Goal: Task Accomplishment & Management: Manage account settings

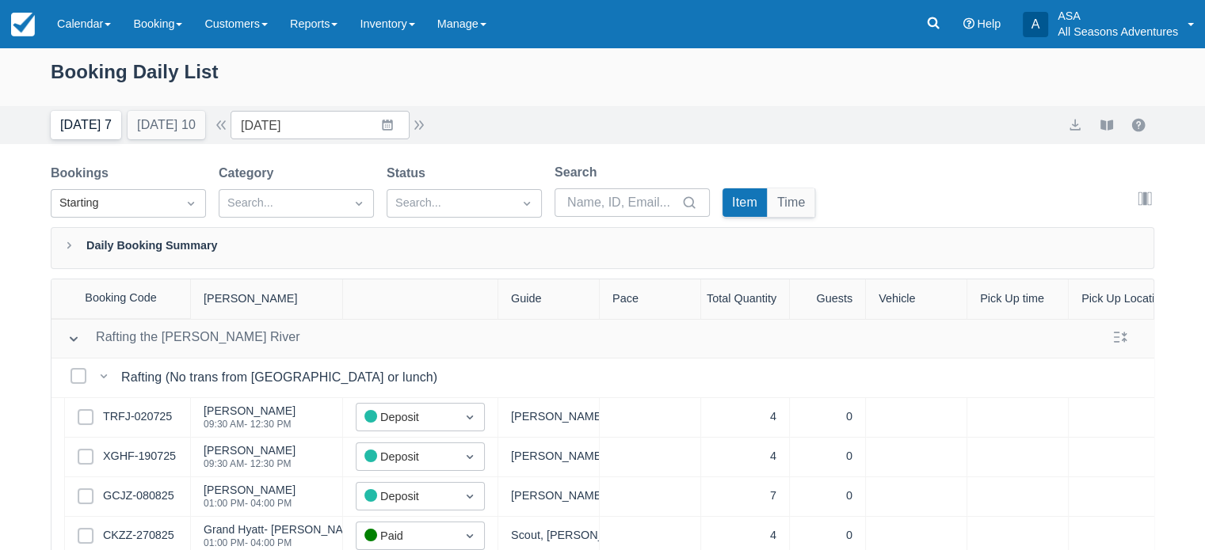
scroll to position [1126, 0]
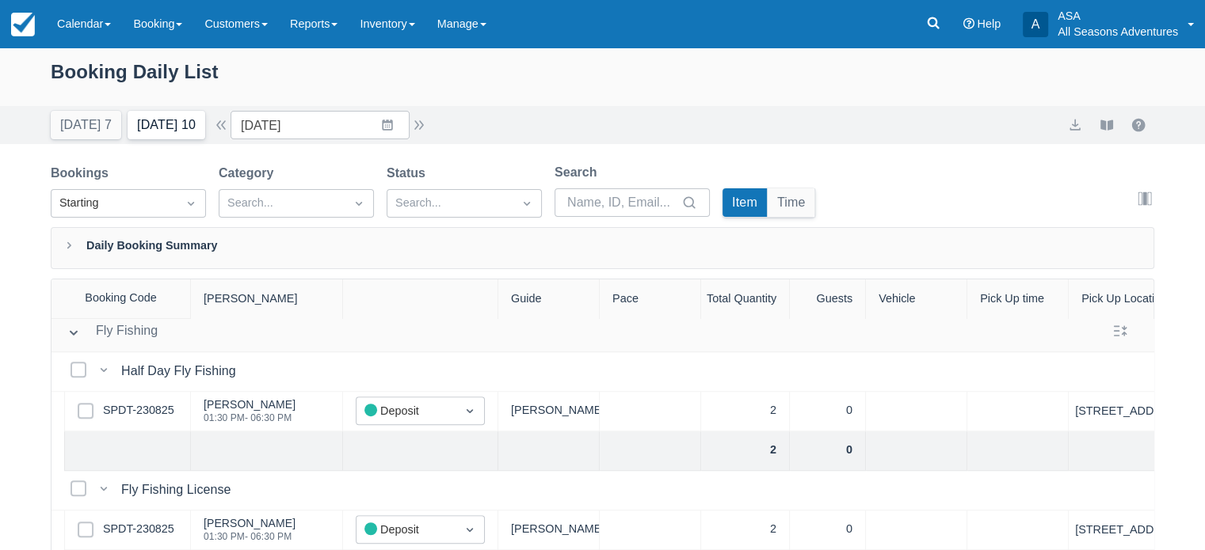
click at [169, 138] on button "Tomorrow 10" at bounding box center [167, 125] width 78 height 29
type input "08/30/25"
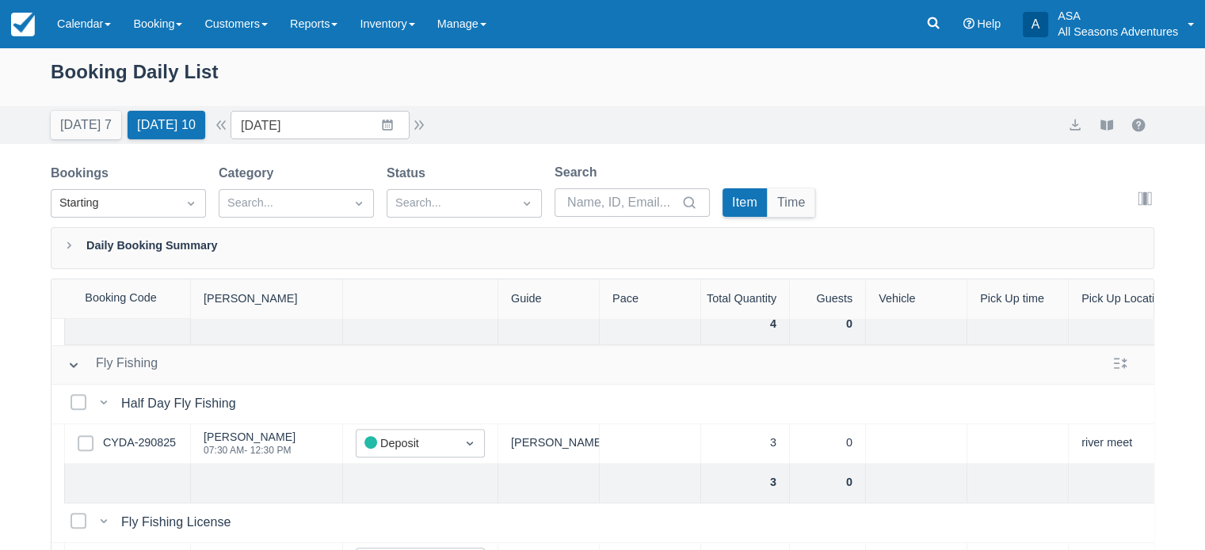
scroll to position [1004, 0]
click at [143, 446] on link "CYDA-290825" at bounding box center [139, 442] width 73 height 17
drag, startPoint x: 182, startPoint y: 133, endPoint x: 558, endPoint y: 99, distance: 377.0
click at [558, 99] on div "Booking Daily List" at bounding box center [602, 80] width 1103 height 46
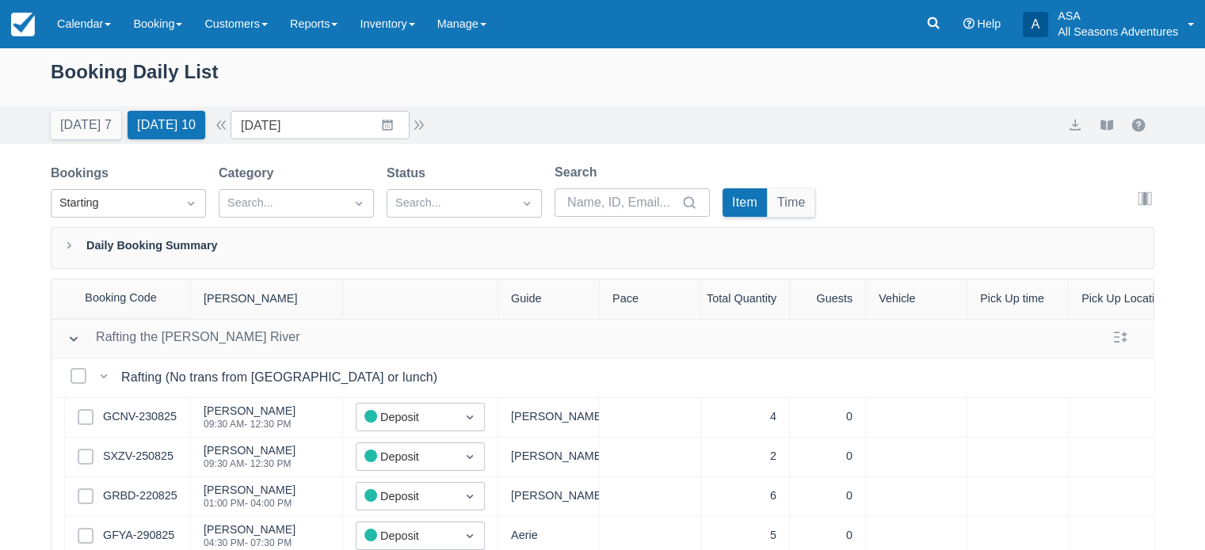
scroll to position [67, 0]
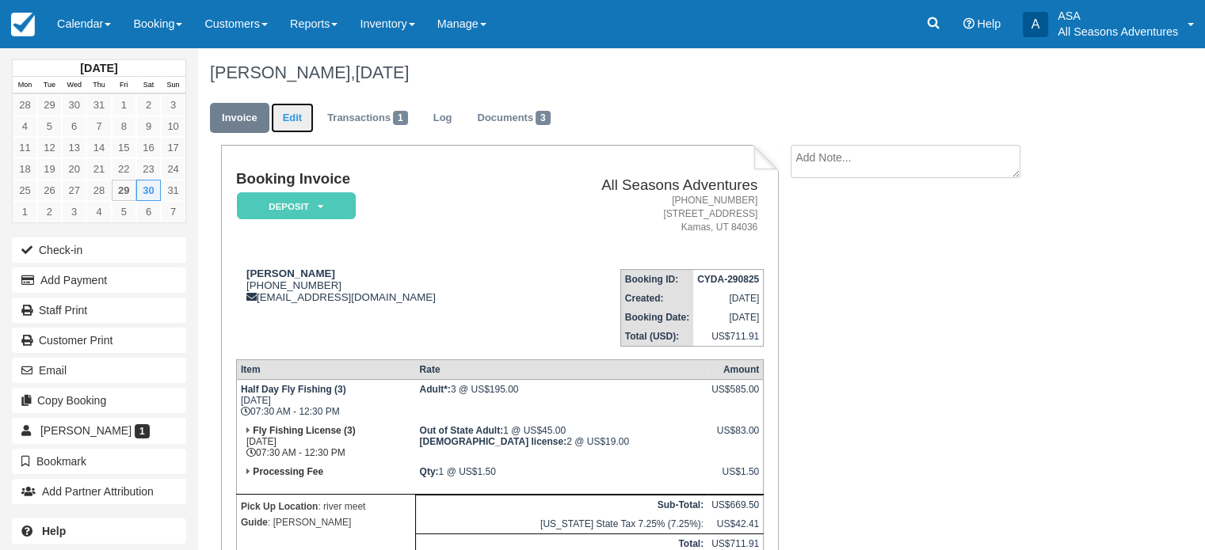
click at [288, 118] on link "Edit" at bounding box center [292, 118] width 43 height 31
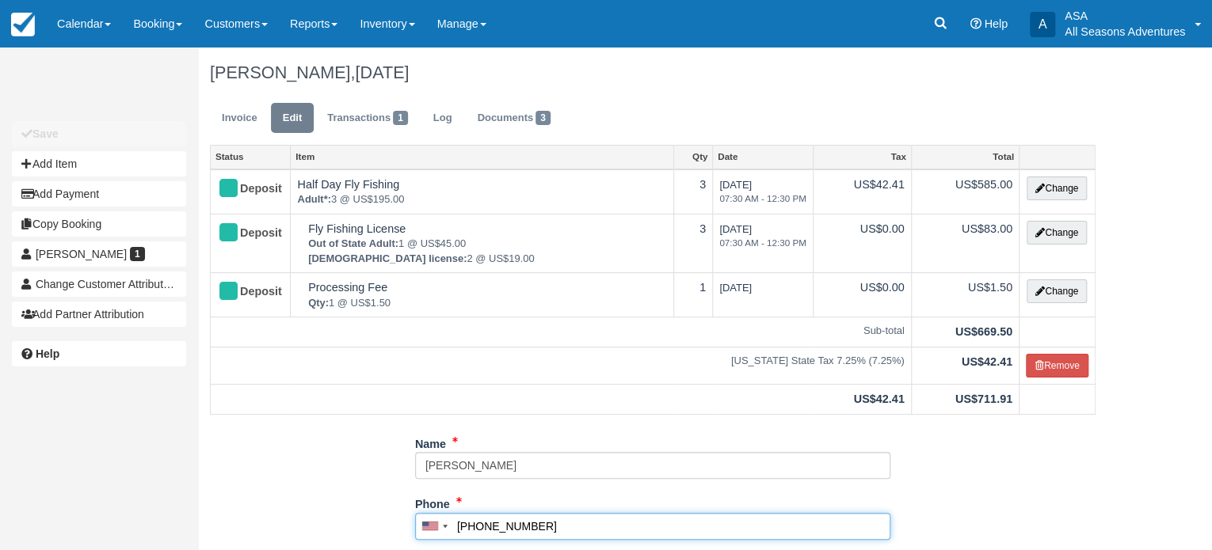
click at [501, 520] on input "(310) 985-5436" at bounding box center [652, 526] width 475 height 27
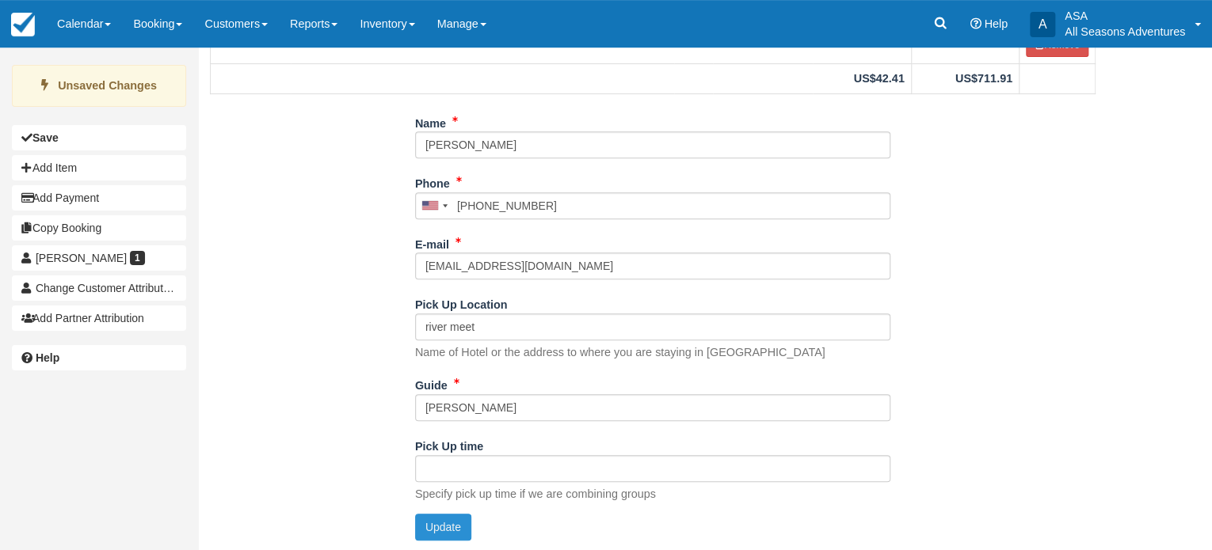
click at [438, 538] on button "Update" at bounding box center [443, 527] width 56 height 27
type input "+13109895436"
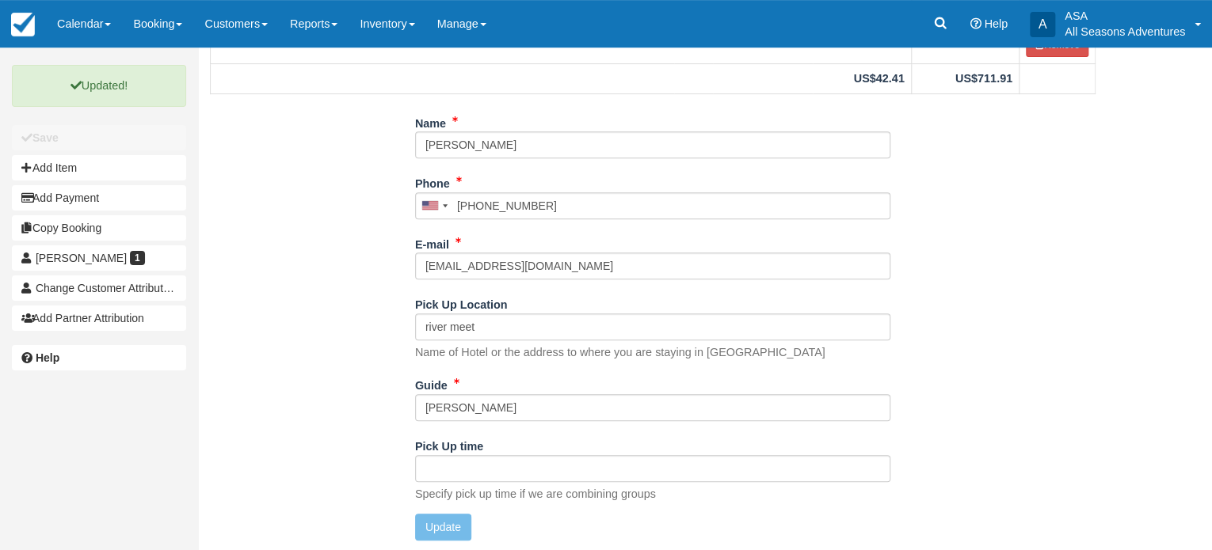
scroll to position [0, 0]
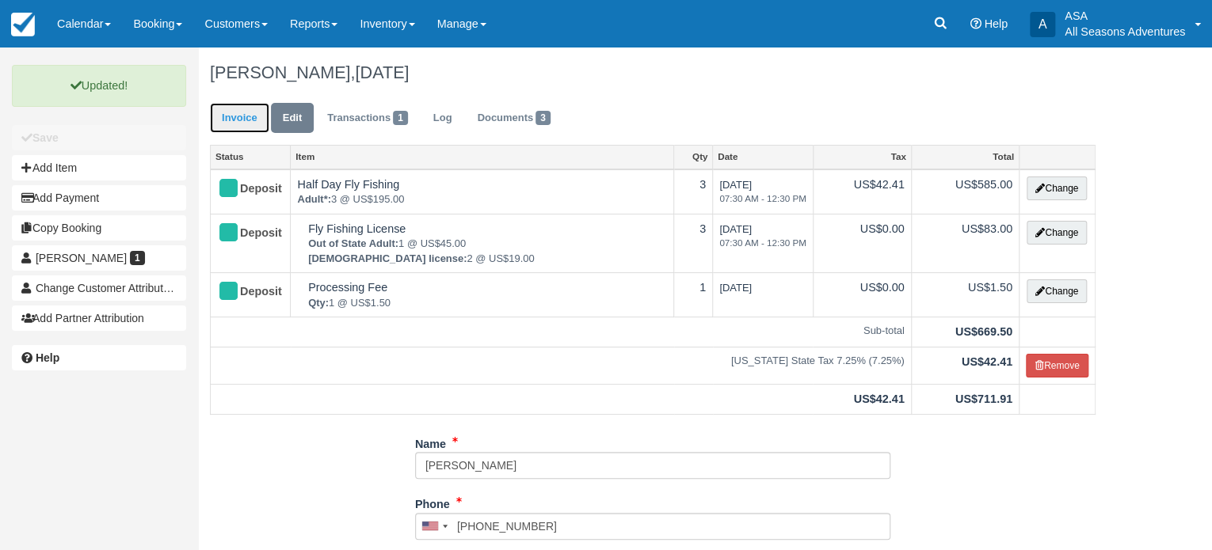
click at [235, 120] on link "Invoice" at bounding box center [239, 118] width 59 height 31
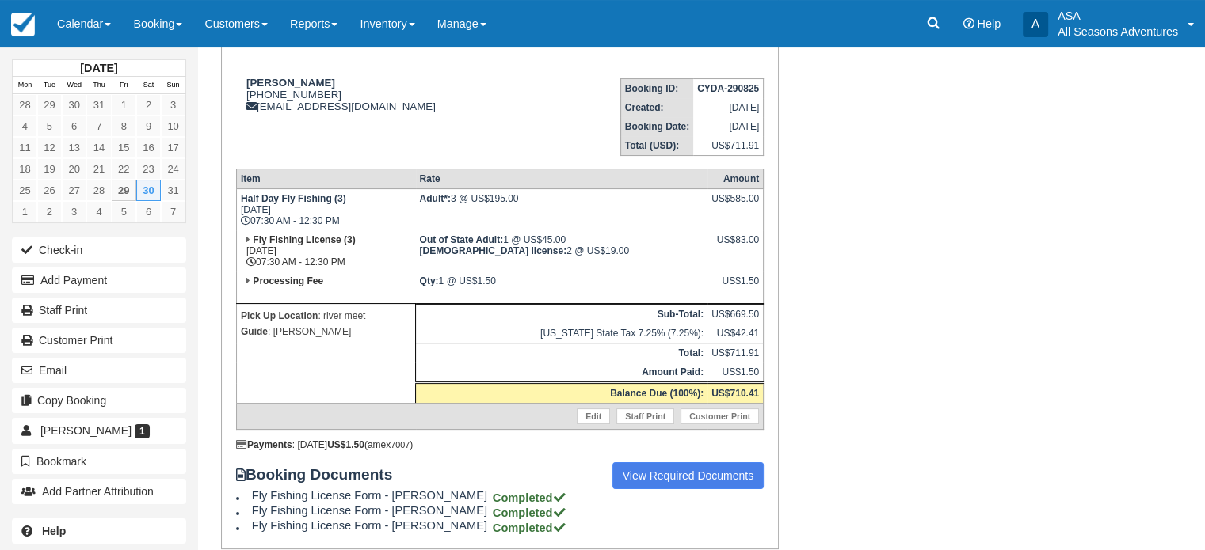
scroll to position [248, 0]
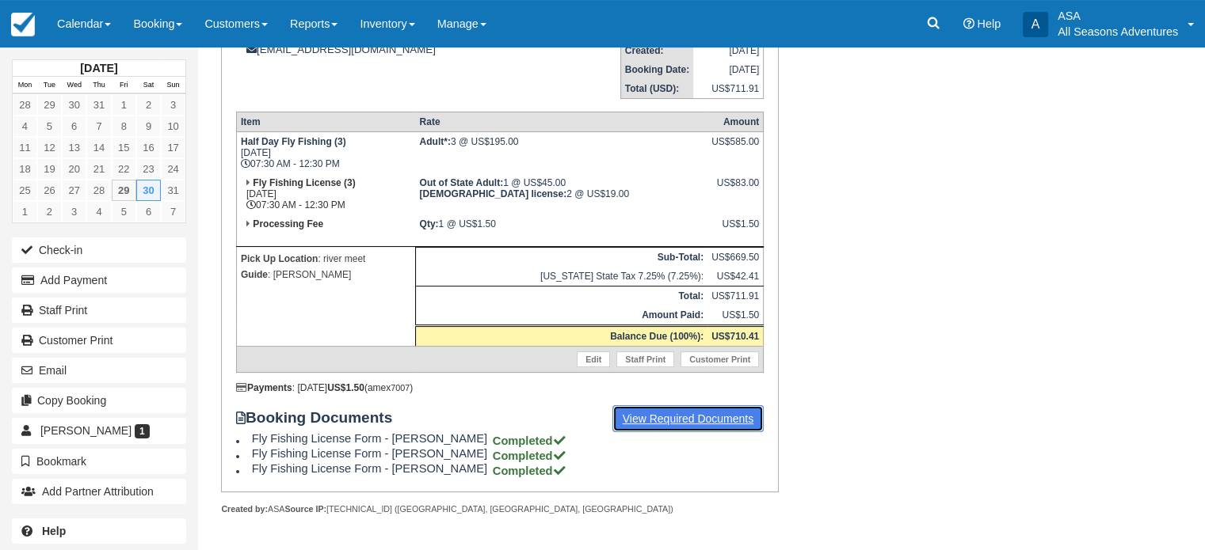
click at [681, 406] on link "View Required Documents" at bounding box center [688, 419] width 152 height 27
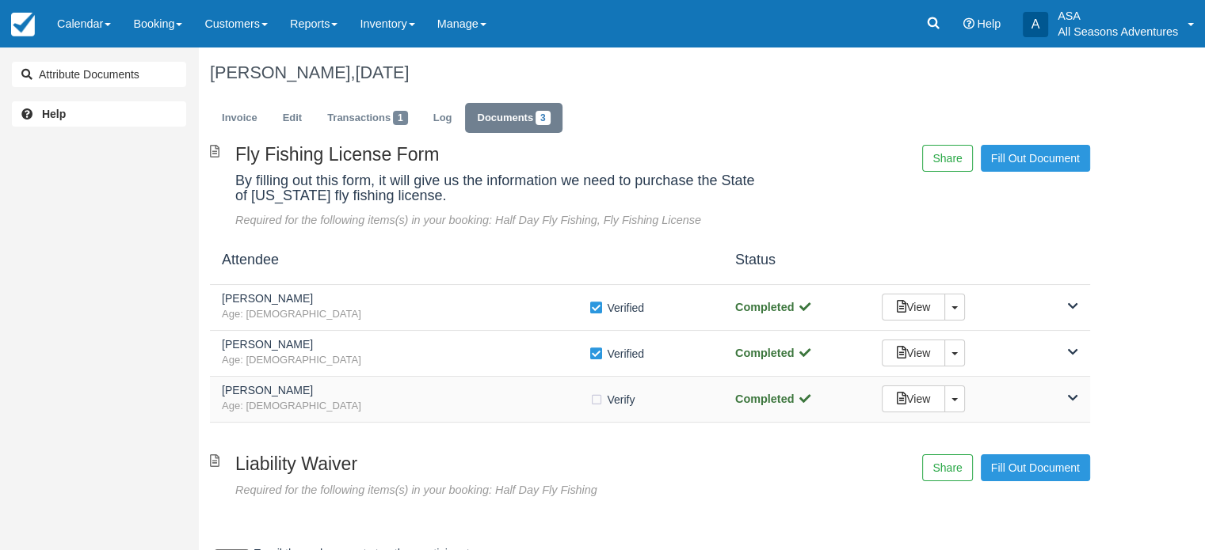
click at [1058, 402] on div "View Toggle Dropdown Detach" at bounding box center [980, 399] width 220 height 27
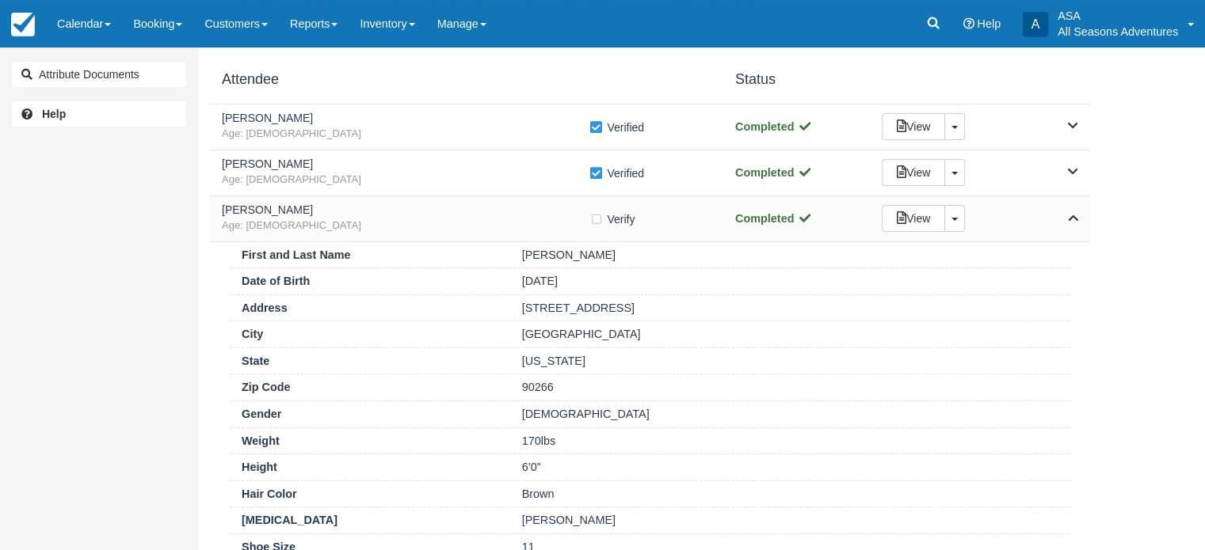
scroll to position [266, 0]
